Goal: Information Seeking & Learning: Learn about a topic

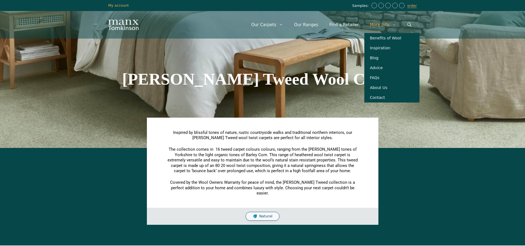
click at [383, 25] on link "More Info" at bounding box center [382, 25] width 37 height 17
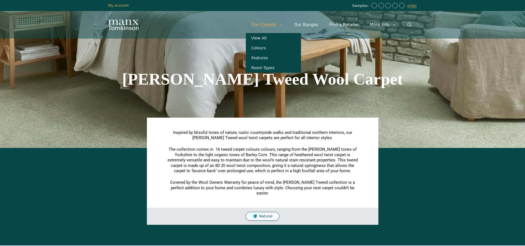
click at [272, 23] on link "Our Carpets" at bounding box center [267, 25] width 43 height 17
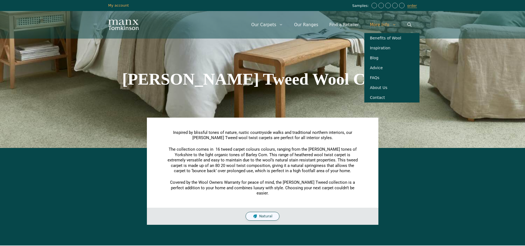
click at [378, 25] on link "More Info" at bounding box center [382, 25] width 37 height 17
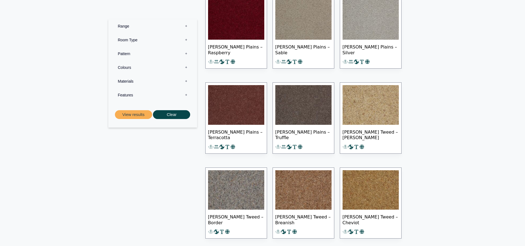
scroll to position [2784, 0]
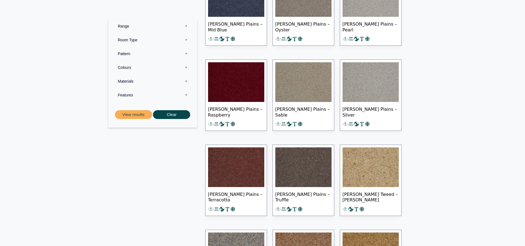
click at [124, 28] on label "Range 0" at bounding box center [152, 26] width 80 height 14
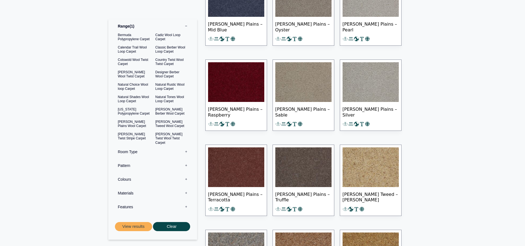
click at [126, 207] on label "Features 0" at bounding box center [152, 207] width 80 height 14
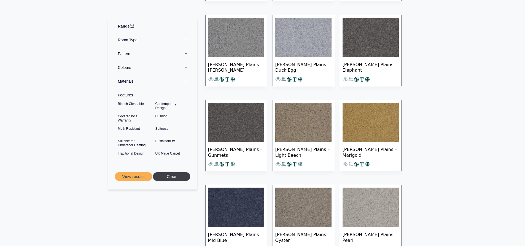
scroll to position [2563, 0]
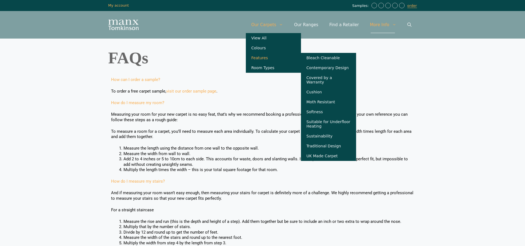
click at [273, 61] on link "Features" at bounding box center [273, 58] width 55 height 10
click at [338, 80] on link "Covered by a Warranty" at bounding box center [328, 80] width 55 height 14
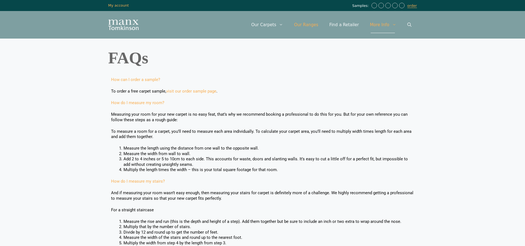
click at [311, 25] on link "Our Ranges" at bounding box center [306, 25] width 35 height 17
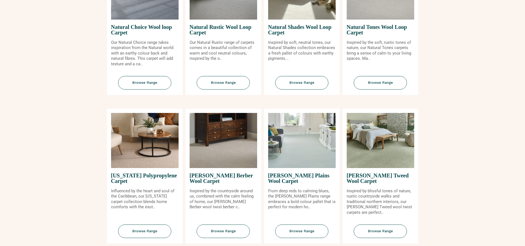
scroll to position [441, 0]
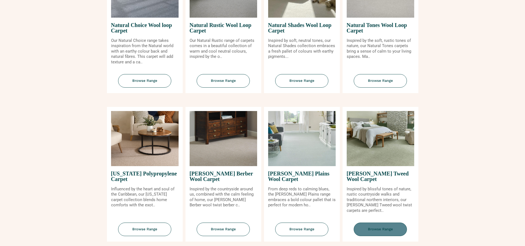
click at [383, 226] on span "Browse Range" at bounding box center [380, 230] width 53 height 14
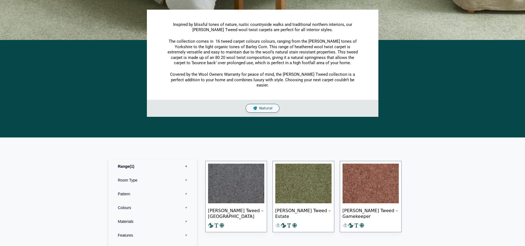
scroll to position [138, 0]
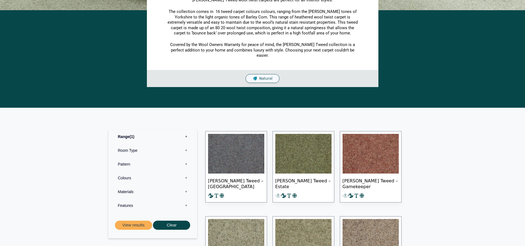
click at [124, 200] on label "Features 0" at bounding box center [152, 206] width 80 height 14
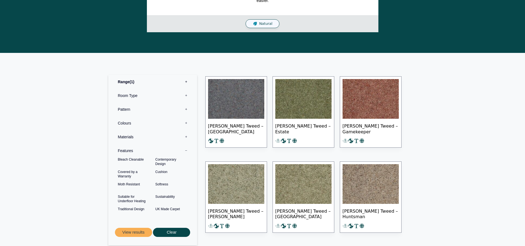
scroll to position [193, 0]
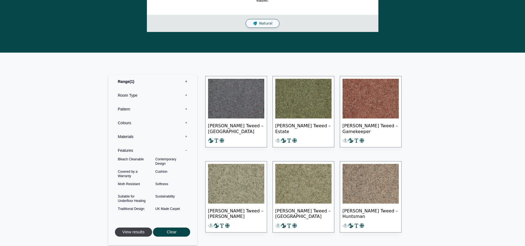
click at [134, 228] on button "View results" at bounding box center [133, 232] width 37 height 9
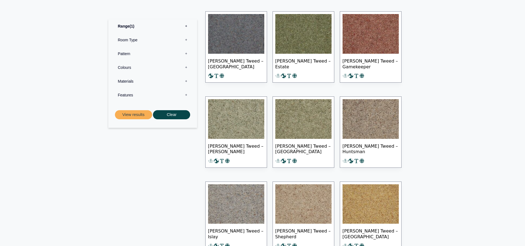
scroll to position [248, 0]
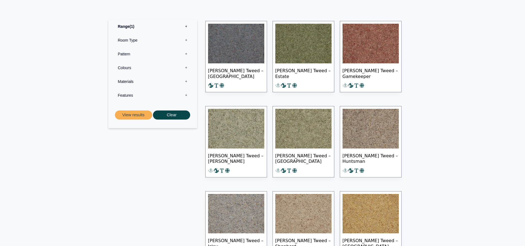
click at [133, 96] on label "Features 0" at bounding box center [152, 95] width 80 height 14
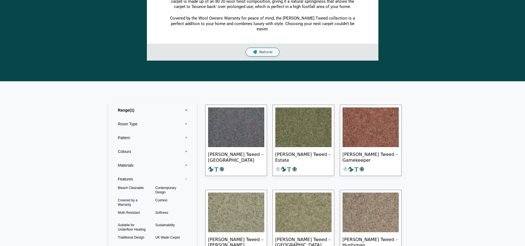
scroll to position [165, 0]
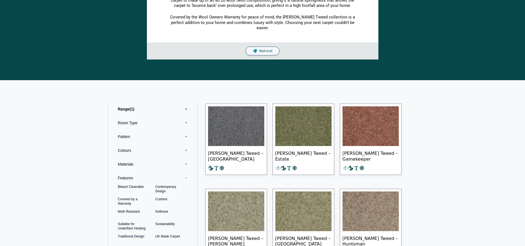
click at [126, 106] on label "Range 1" at bounding box center [152, 109] width 80 height 14
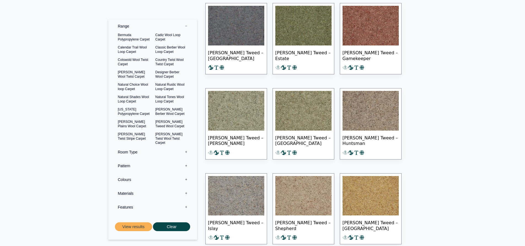
scroll to position [276, 0]
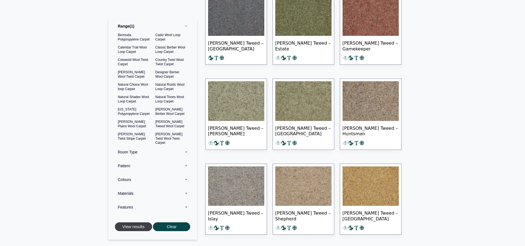
click at [130, 227] on button "View results" at bounding box center [133, 226] width 37 height 9
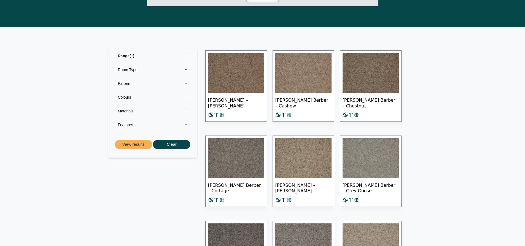
scroll to position [220, 0]
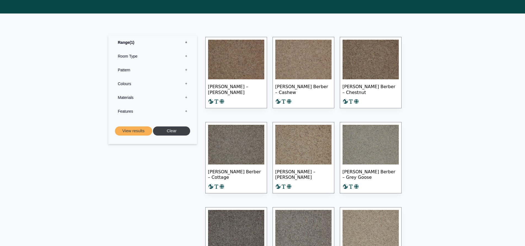
click at [176, 130] on button "Clear" at bounding box center [171, 131] width 37 height 9
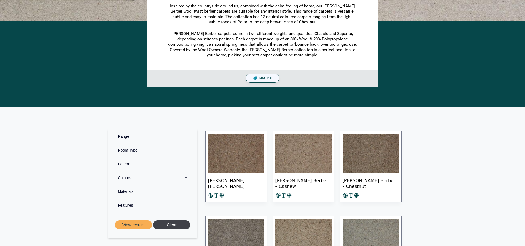
scroll to position [138, 0]
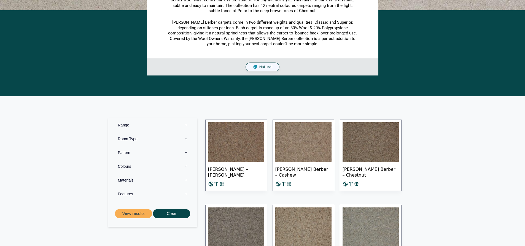
click at [267, 69] on span "Natural" at bounding box center [265, 67] width 13 height 5
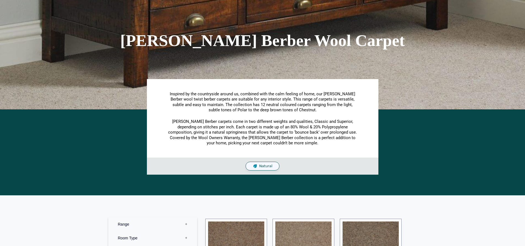
scroll to position [0, 0]
